Goal: Transaction & Acquisition: Purchase product/service

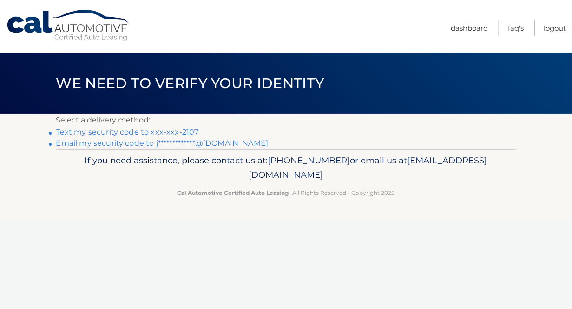
click at [156, 130] on link "Text my security code to xxx-xxx-2107" at bounding box center [127, 132] width 143 height 9
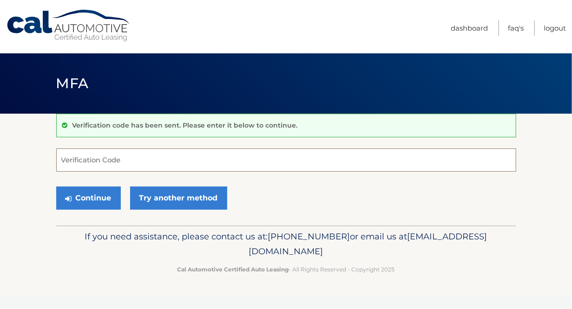
click at [169, 159] on input "Verification Code" at bounding box center [286, 160] width 460 height 23
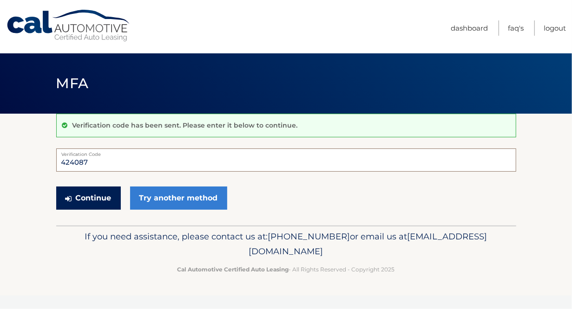
type input "424087"
click at [92, 199] on button "Continue" at bounding box center [88, 198] width 65 height 23
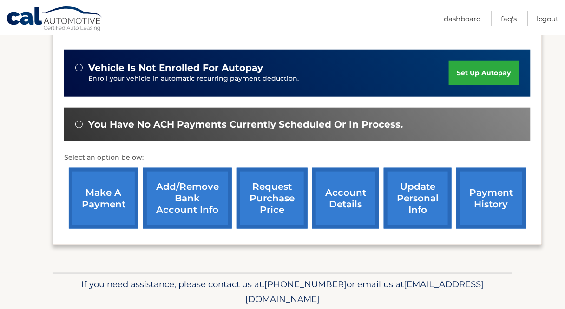
scroll to position [232, 0]
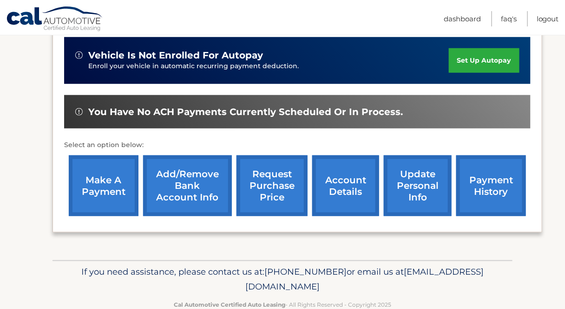
click at [106, 185] on link "make a payment" at bounding box center [104, 186] width 70 height 61
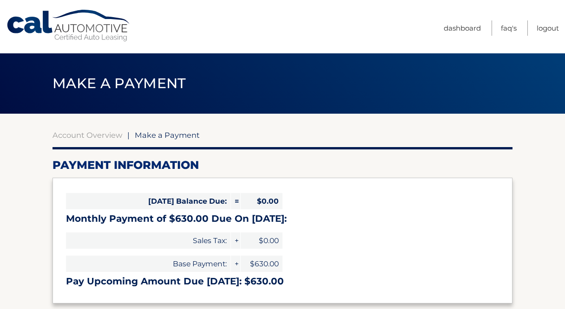
select select "N2NjYzc2Y2EtOGE4MC00Mjc2LWI4YTYtM2QyMjk3ZWIwMzI4"
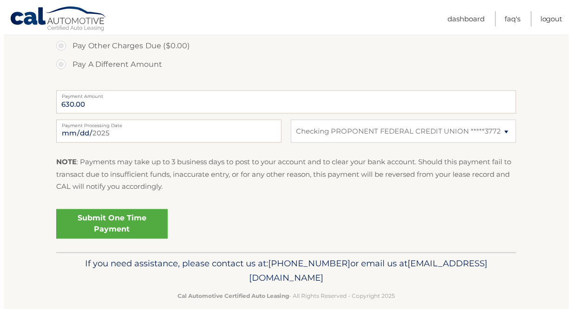
scroll to position [353, 0]
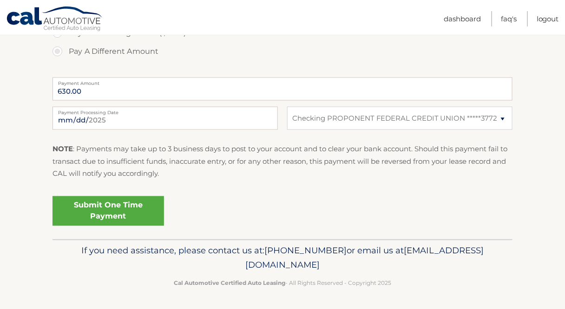
click at [107, 212] on link "Submit One Time Payment" at bounding box center [107, 211] width 111 height 30
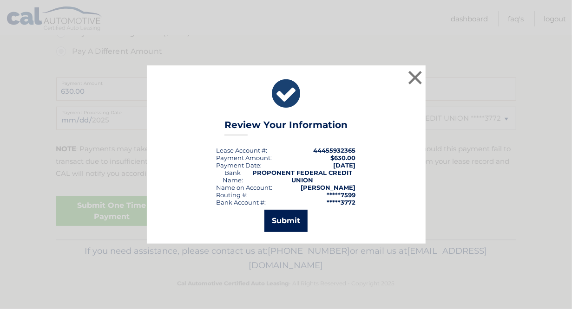
click at [285, 221] on button "Submit" at bounding box center [285, 221] width 43 height 22
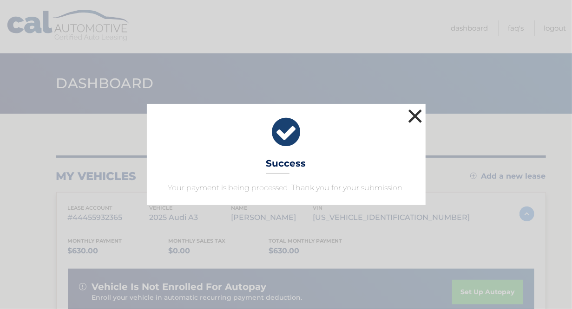
click at [414, 117] on button "×" at bounding box center [415, 116] width 19 height 19
